Goal: Task Accomplishment & Management: Use online tool/utility

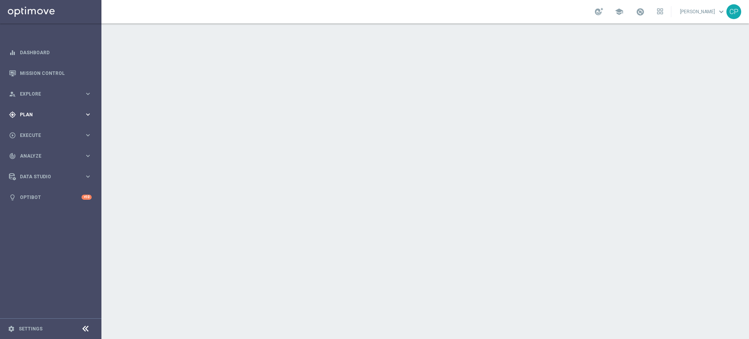
click at [87, 113] on icon "keyboard_arrow_right" at bounding box center [87, 114] width 7 height 7
click at [36, 131] on link "Target Groups" at bounding box center [50, 131] width 61 height 6
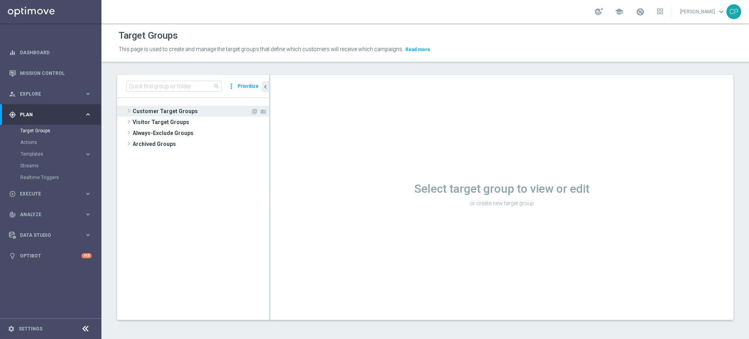
click at [163, 110] on span "Customer Target Groups" at bounding box center [192, 111] width 118 height 11
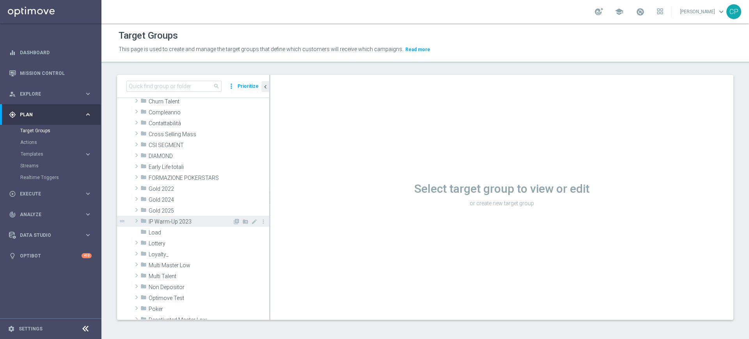
scroll to position [82, 0]
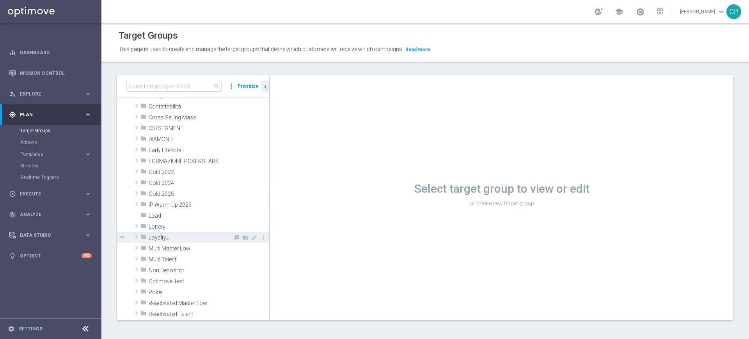
click at [168, 241] on div "folder Loyalty_" at bounding box center [186, 237] width 92 height 11
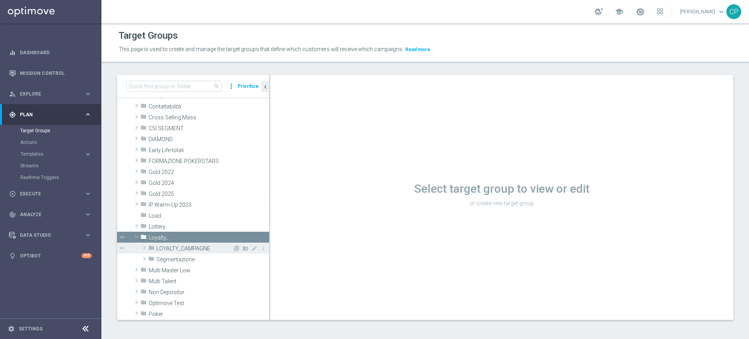
click at [168, 247] on span "LOYALTY_CAMPAGNE" at bounding box center [194, 248] width 76 height 7
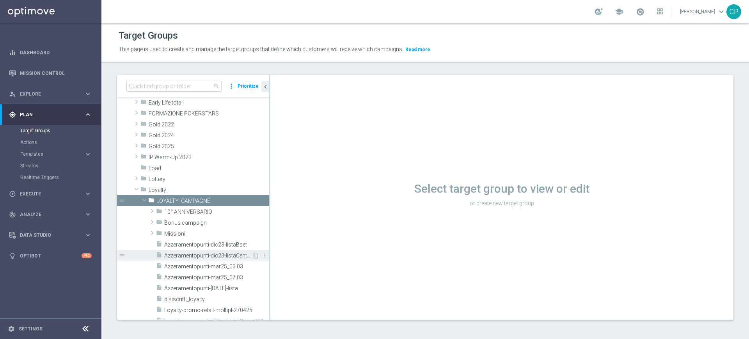
scroll to position [140, 0]
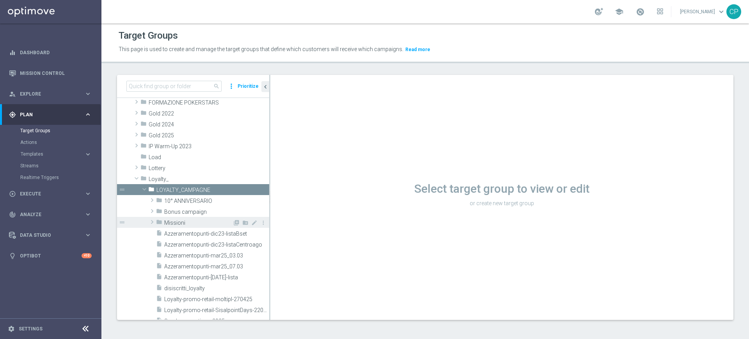
click at [177, 221] on span "Missioni" at bounding box center [198, 223] width 68 height 7
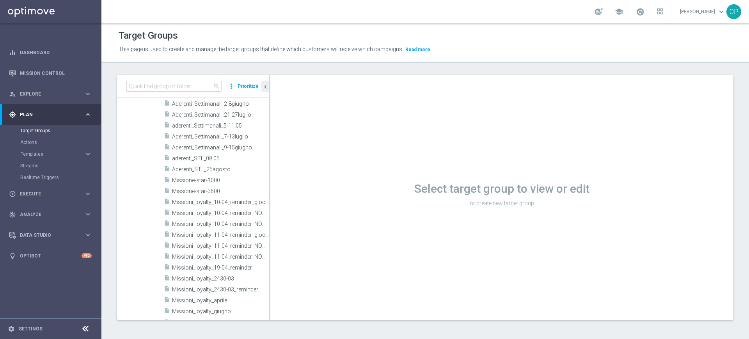
scroll to position [335, 0]
click at [195, 273] on div "insert_drive_file Missioni_loyalty_2430-03" at bounding box center [207, 277] width 87 height 11
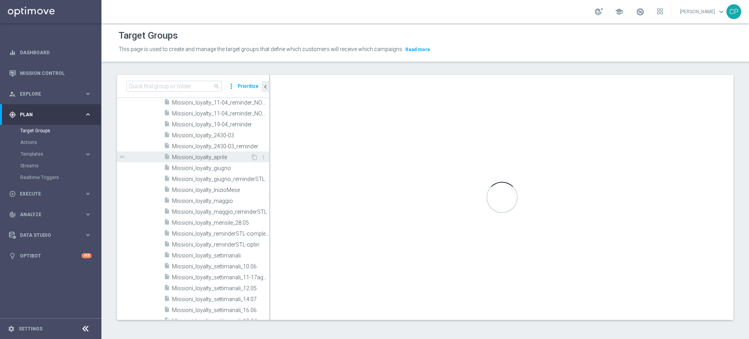
scroll to position [472, 0]
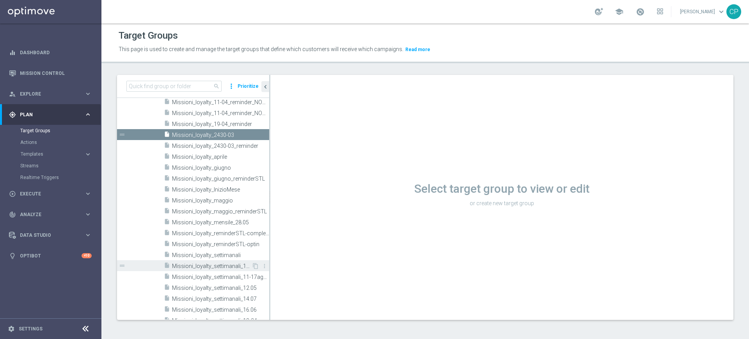
click at [208, 265] on span "Missioni_loyalty_settimanali_10.06" at bounding box center [212, 266] width 80 height 7
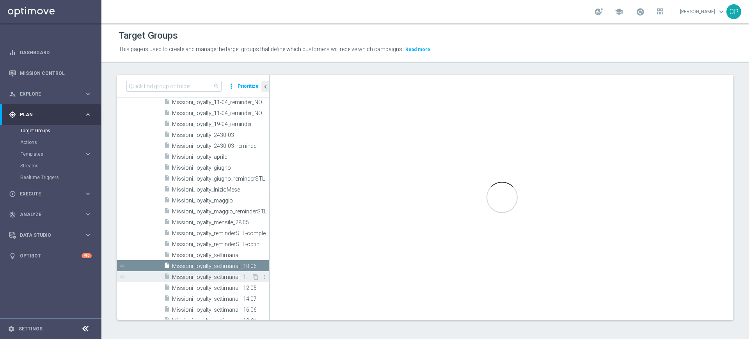
click at [207, 275] on span "Missioni_loyalty_settimanali_11-17agosto" at bounding box center [212, 277] width 80 height 7
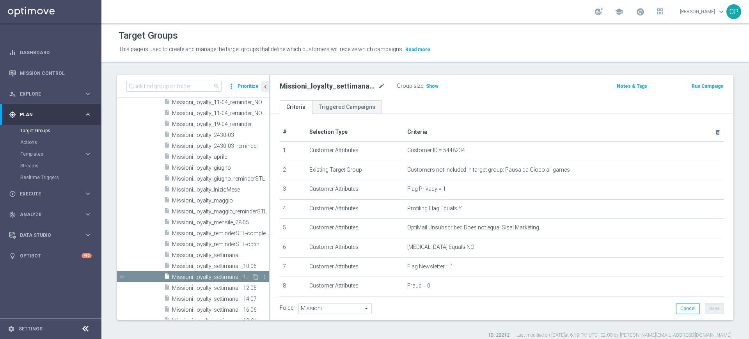
type textarea "(1 and 2 and 3 and 4 and 5 and 6 and 7 and 8 and 9 and 10 and 11 and 12 and 13)"
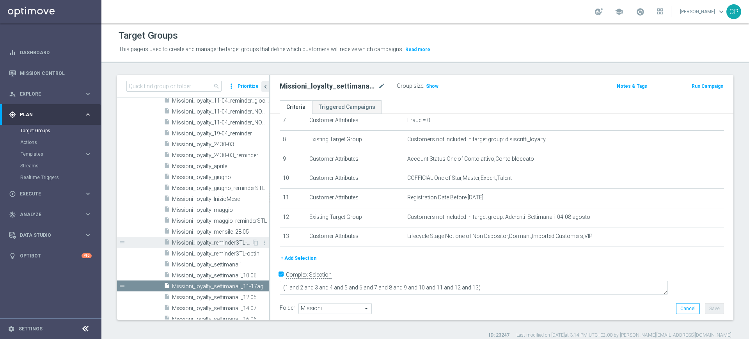
scroll to position [462, 0]
click at [386, 9] on div "school [PERSON_NAME] keyboard_arrow_down CP" at bounding box center [424, 11] width 647 height 23
click at [51, 68] on link "Mission Control" at bounding box center [56, 73] width 72 height 21
